Goal: Complete application form

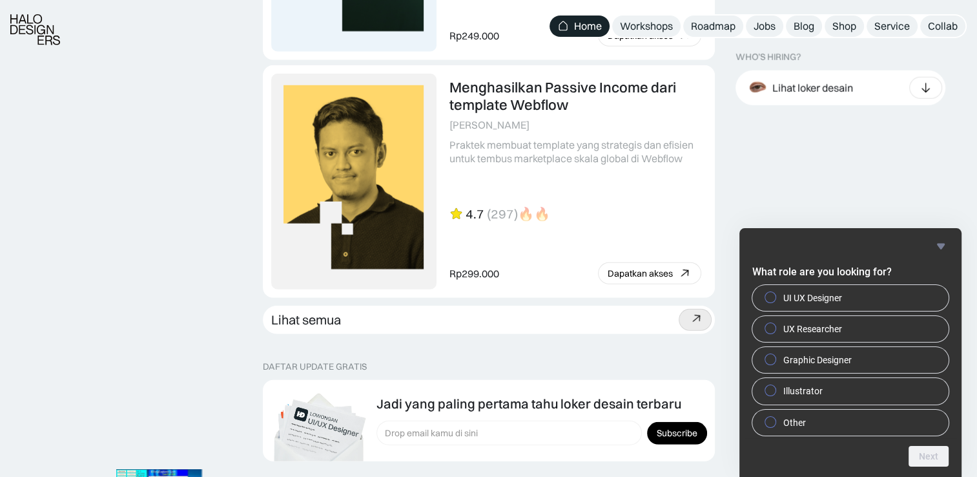
scroll to position [3705, 0]
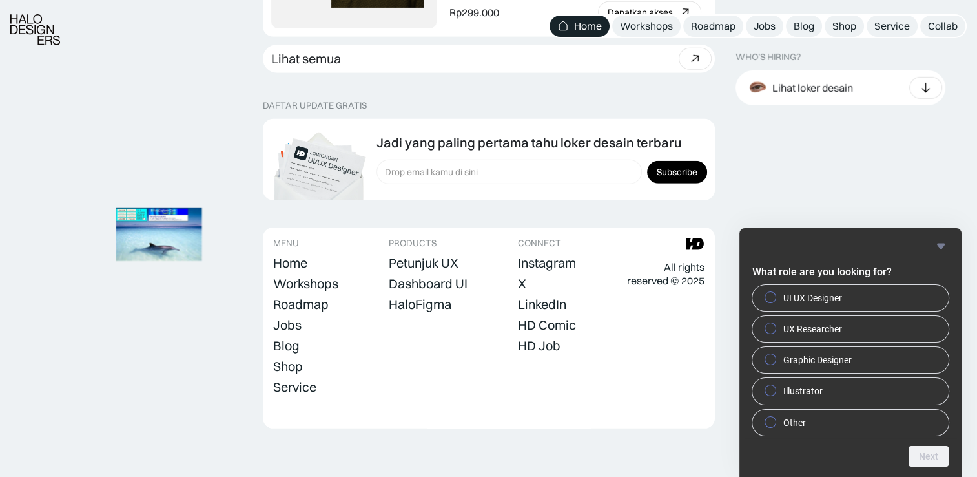
click at [377, 397] on footer "MENU Home Workshops Roadmap Jobs Blog Shop Service Collab PRODUCTS Petunjuk UX …" at bounding box center [489, 327] width 452 height 201
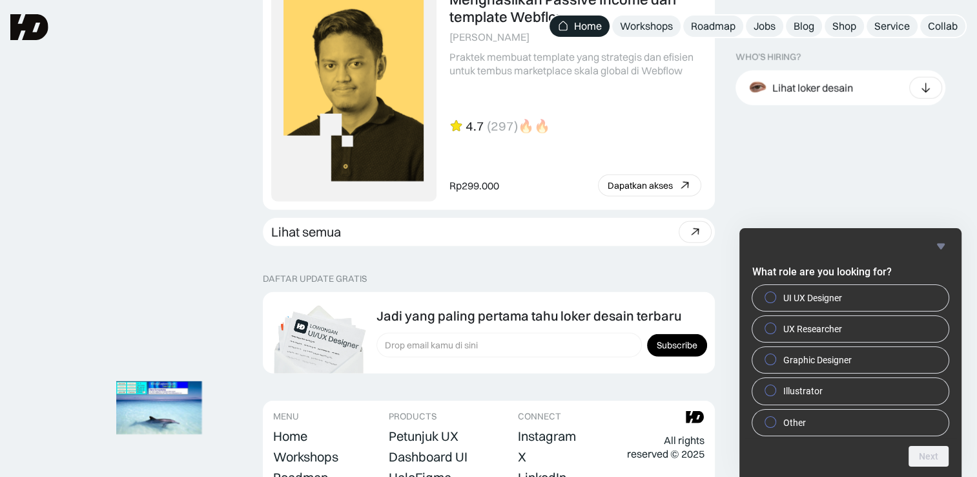
scroll to position [3532, 0]
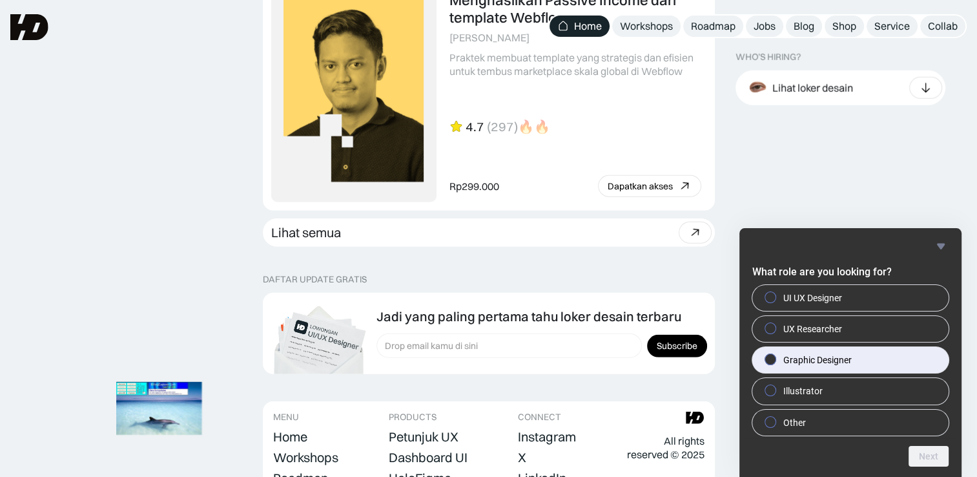
click at [813, 357] on span "Graphic Designer" at bounding box center [818, 359] width 68 height 13
click at [775, 357] on input "Graphic Designer" at bounding box center [771, 359] width 8 height 8
radio input "true"
click at [882, 446] on div "Next" at bounding box center [851, 456] width 196 height 21
click at [926, 459] on button "Next" at bounding box center [929, 456] width 40 height 21
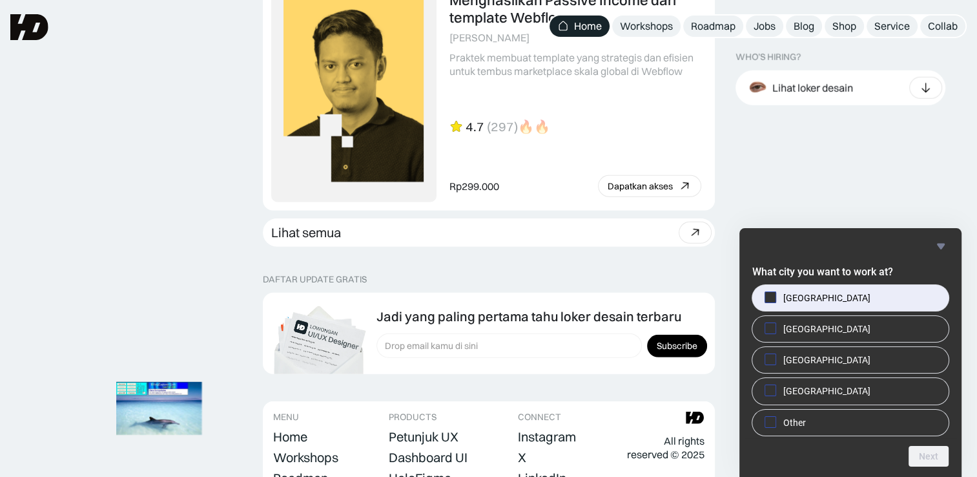
click at [831, 295] on label "[GEOGRAPHIC_DATA]" at bounding box center [851, 298] width 196 height 26
click at [775, 295] on input "[GEOGRAPHIC_DATA]" at bounding box center [771, 297] width 8 height 8
checkbox input "true"
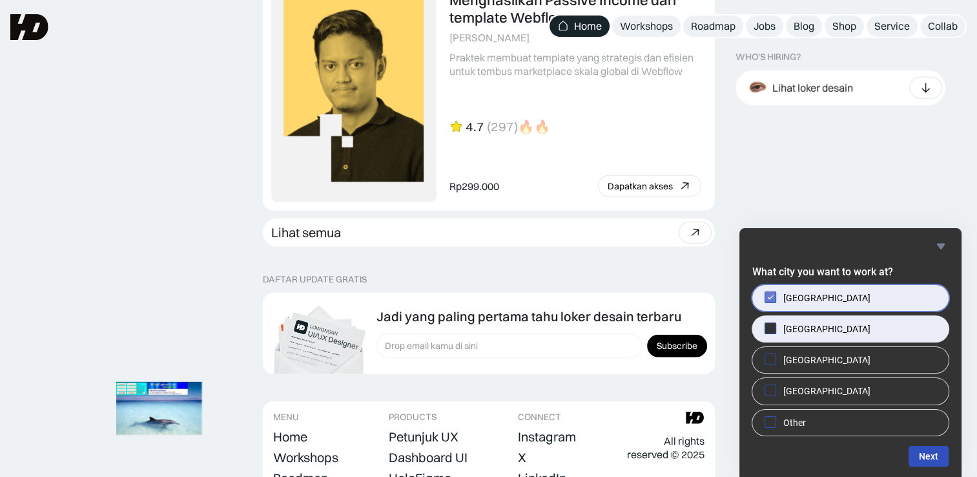
click at [819, 331] on span "[GEOGRAPHIC_DATA]" at bounding box center [827, 328] width 87 height 13
click at [775, 331] on input "[GEOGRAPHIC_DATA]" at bounding box center [771, 328] width 8 height 8
checkbox input "true"
click at [920, 456] on button "Next" at bounding box center [929, 456] width 40 height 21
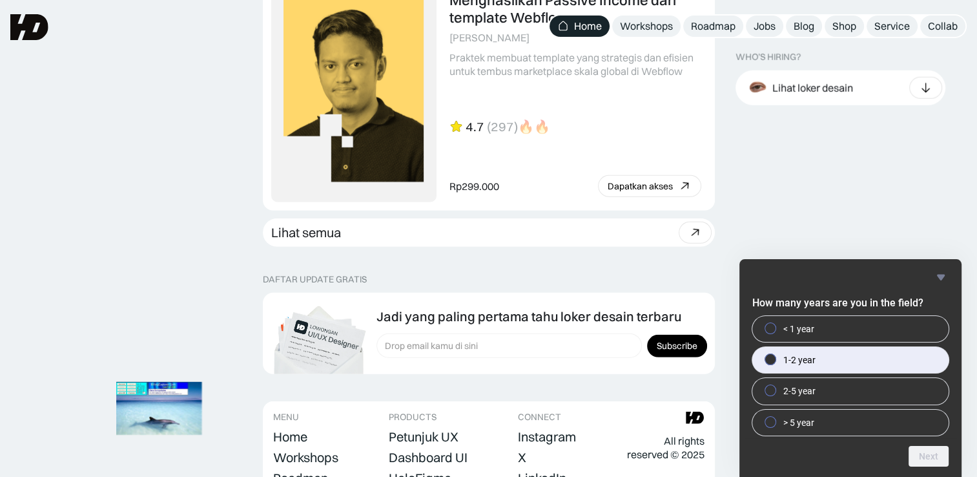
click at [853, 355] on label "1-2 year" at bounding box center [851, 360] width 196 height 26
click at [775, 355] on input "1-2 year" at bounding box center [771, 359] width 8 height 8
radio input "true"
click at [932, 459] on button "Next" at bounding box center [929, 456] width 40 height 21
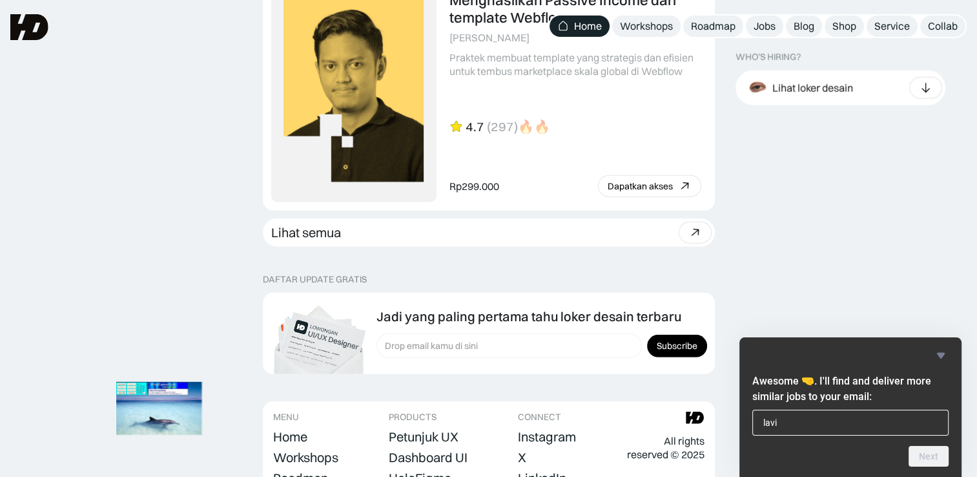
click at [898, 418] on input "lavi" at bounding box center [851, 423] width 196 height 26
type input "[EMAIL_ADDRESS][DOMAIN_NAME]"
click at [941, 462] on button "Next" at bounding box center [929, 456] width 40 height 21
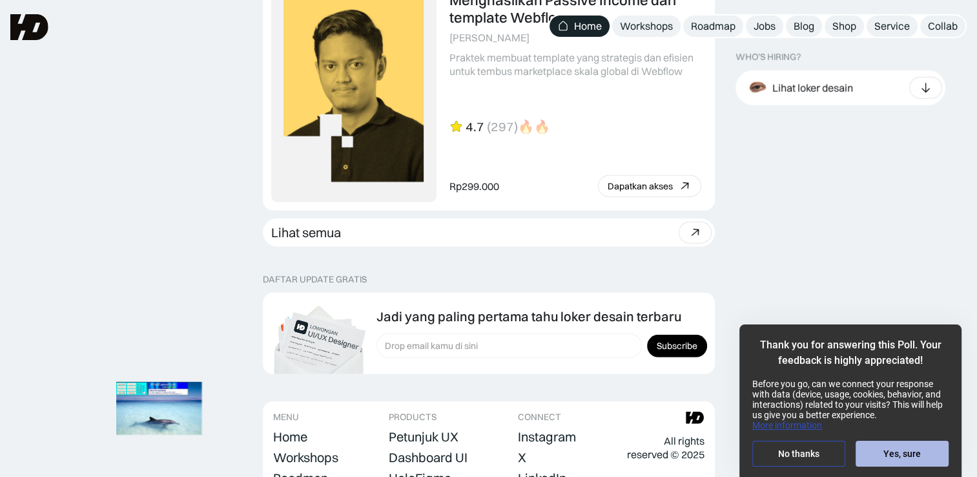
click at [916, 448] on button "Yes, sure" at bounding box center [902, 454] width 93 height 26
